Goal: Task Accomplishment & Management: Complete application form

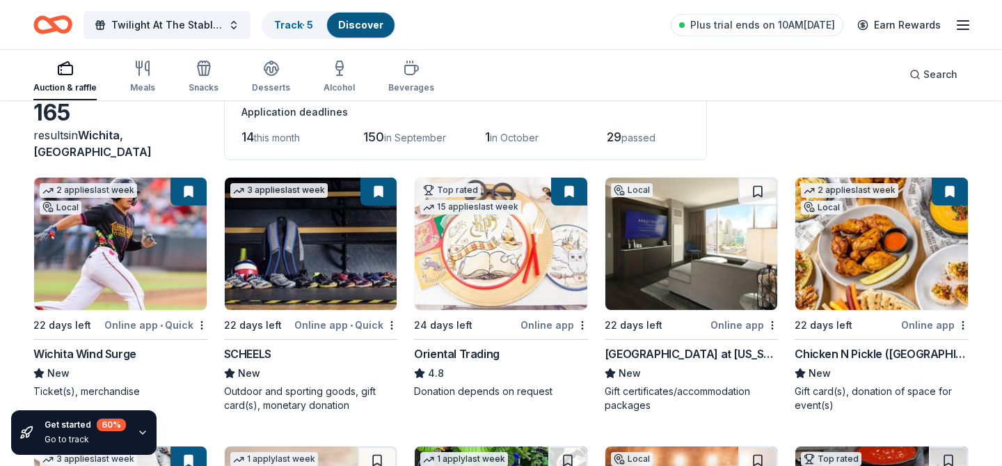
scroll to position [74, 0]
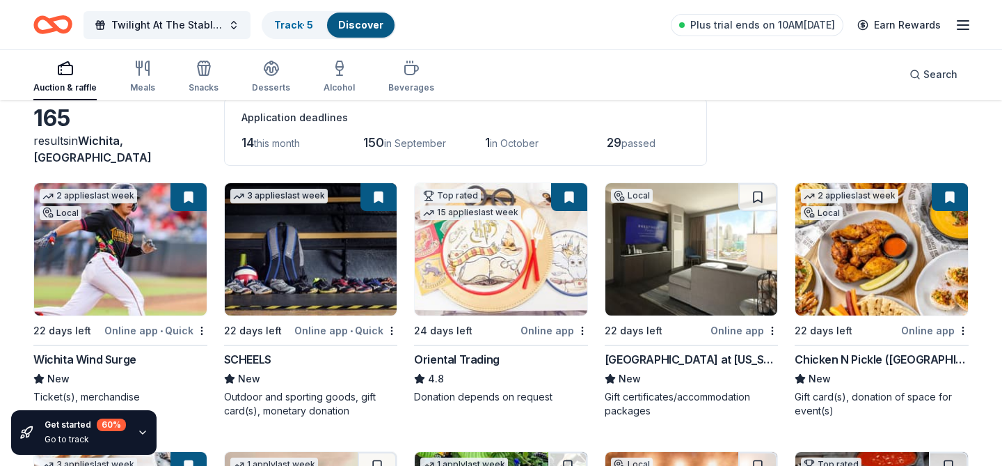
click at [654, 246] on img at bounding box center [691, 249] width 173 height 132
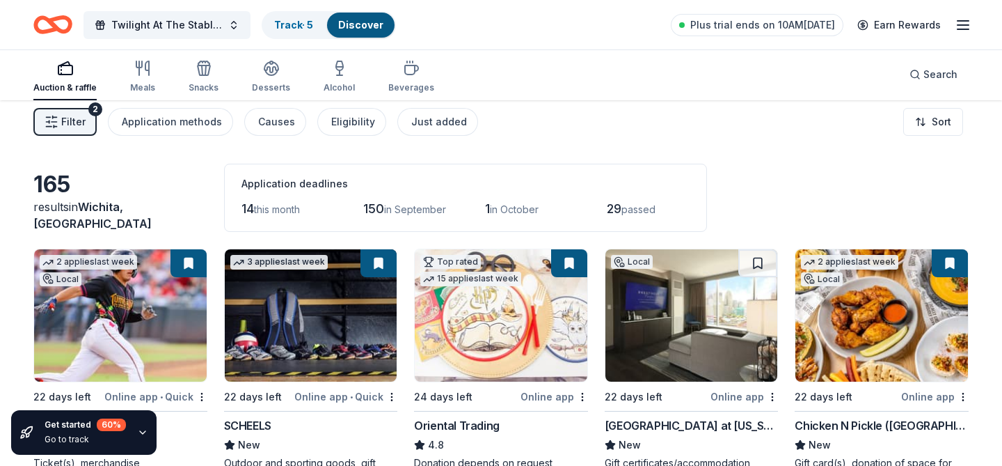
scroll to position [0, 0]
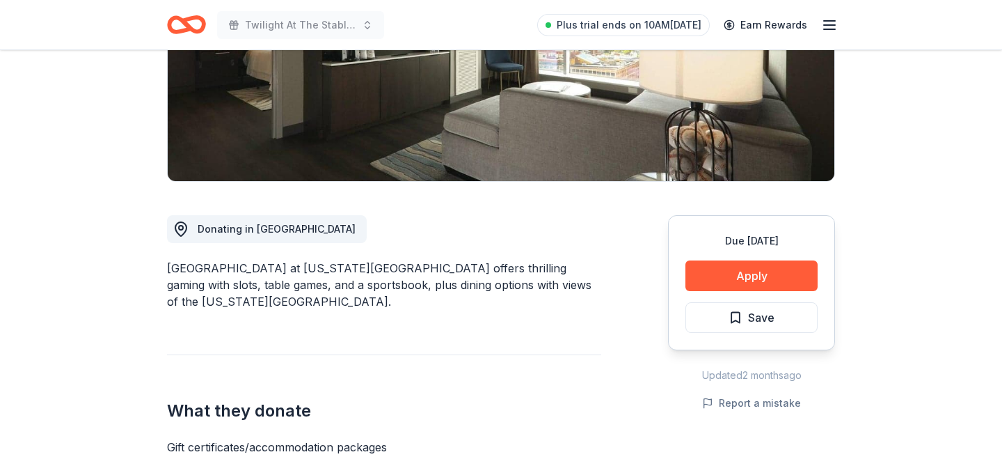
scroll to position [384, 0]
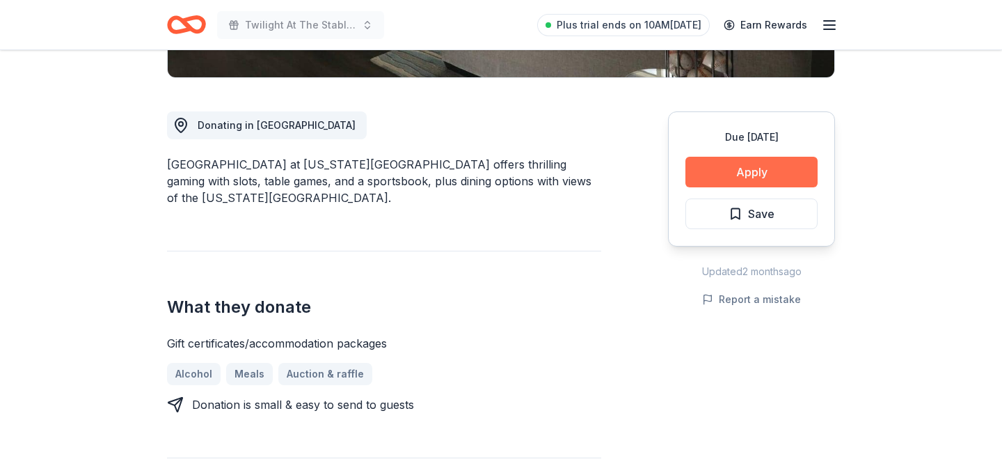
click at [762, 157] on button "Apply" at bounding box center [751, 172] width 132 height 31
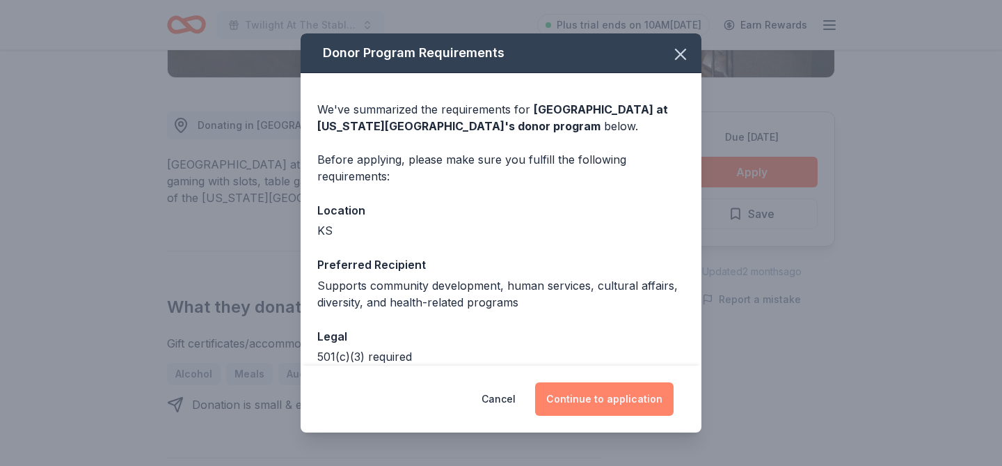
click at [596, 395] on button "Continue to application" at bounding box center [604, 398] width 138 height 33
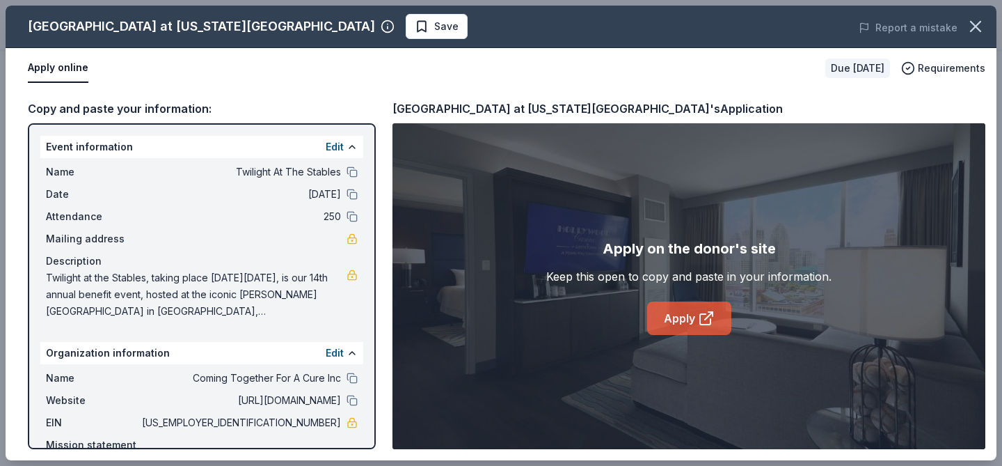
click at [666, 315] on link "Apply" at bounding box center [689, 317] width 84 height 33
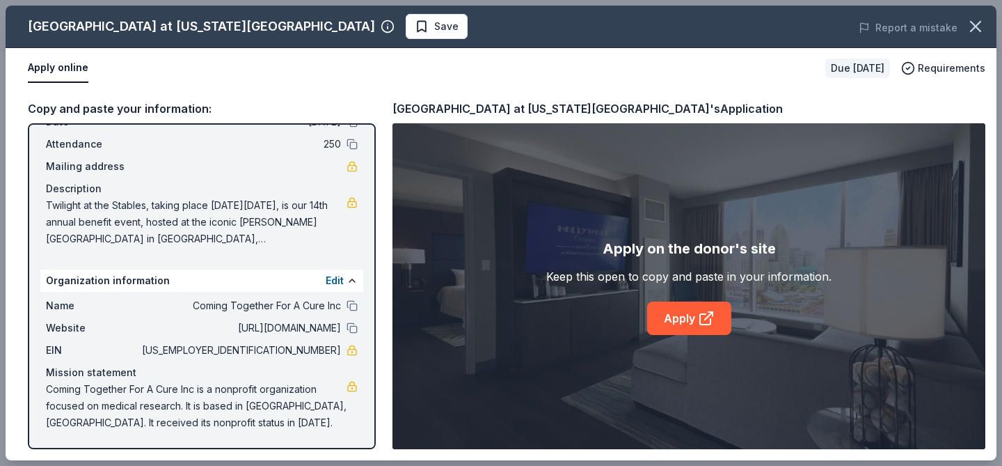
scroll to position [0, 0]
